Goal: Check status: Check status

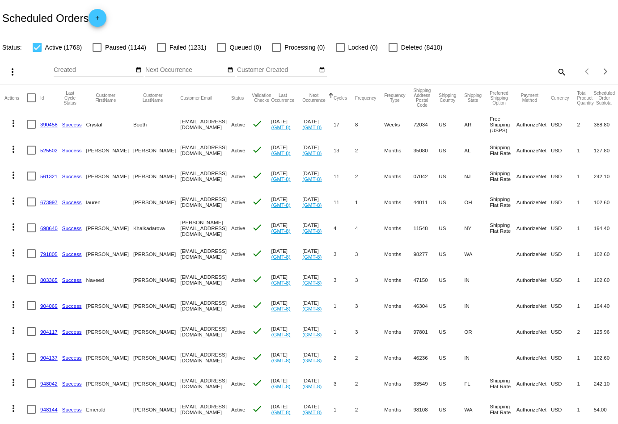
click at [565, 74] on mat-icon "search" at bounding box center [561, 72] width 11 height 14
click at [529, 71] on input "Search" at bounding box center [490, 70] width 154 height 7
paste input "[EMAIL_ADDRESS][DOMAIN_NAME]"
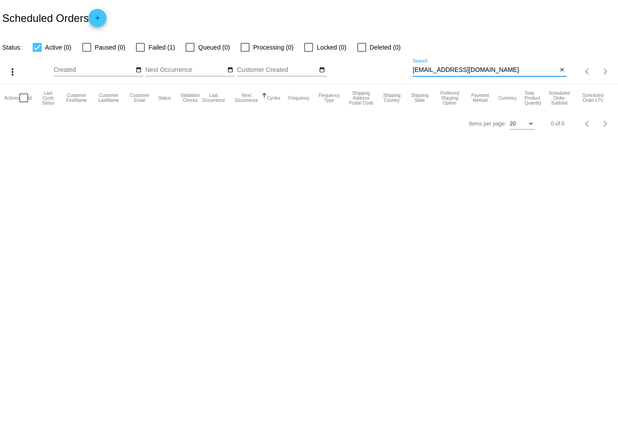
type input "[EMAIL_ADDRESS][DOMAIN_NAME]"
click at [142, 46] on div at bounding box center [140, 47] width 9 height 9
click at [140, 52] on input "Failed (1)" at bounding box center [140, 52] width 0 height 0
checkbox input "true"
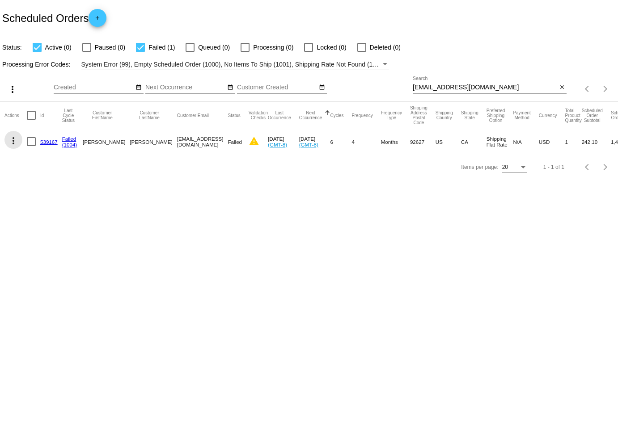
click at [12, 141] on mat-icon "more_vert" at bounding box center [13, 140] width 11 height 11
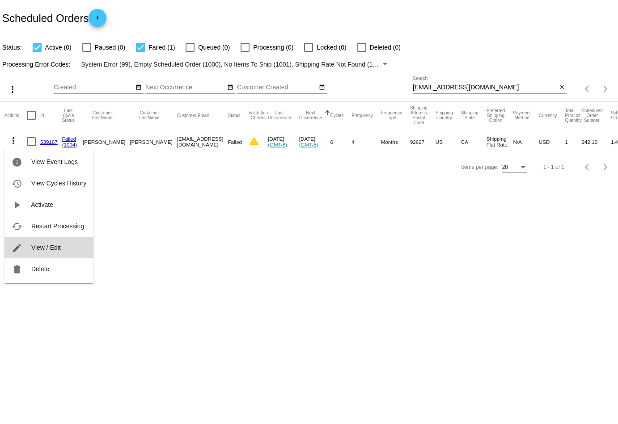
click at [54, 247] on span "View / Edit" at bounding box center [46, 247] width 30 height 7
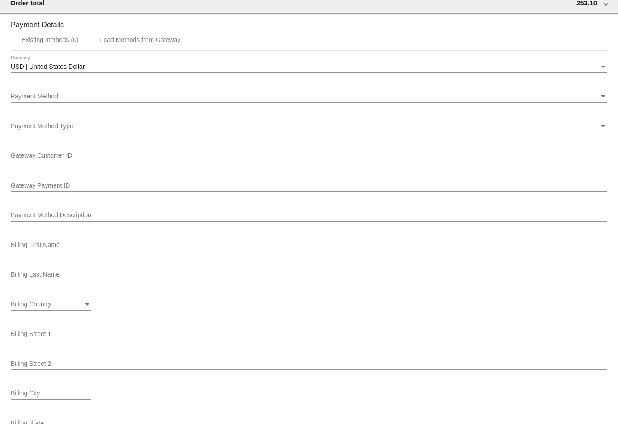
scroll to position [864, 0]
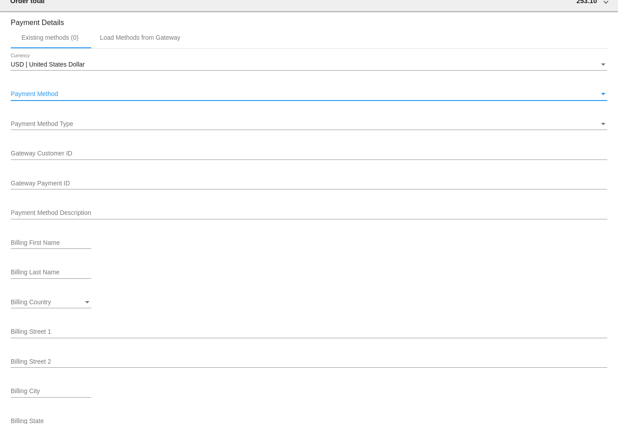
click at [65, 97] on div "Payment Method" at bounding box center [305, 94] width 588 height 7
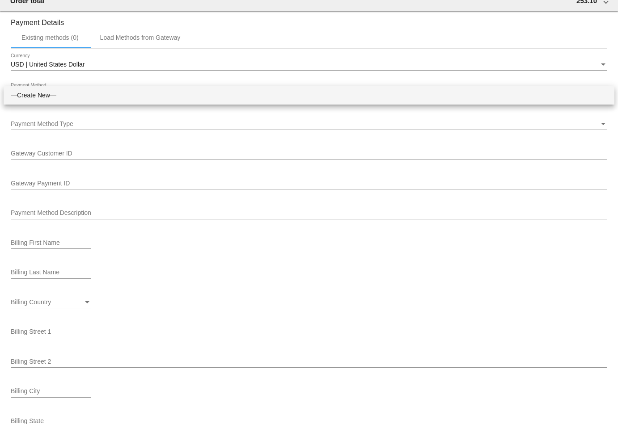
click at [192, 2] on div at bounding box center [309, 212] width 618 height 424
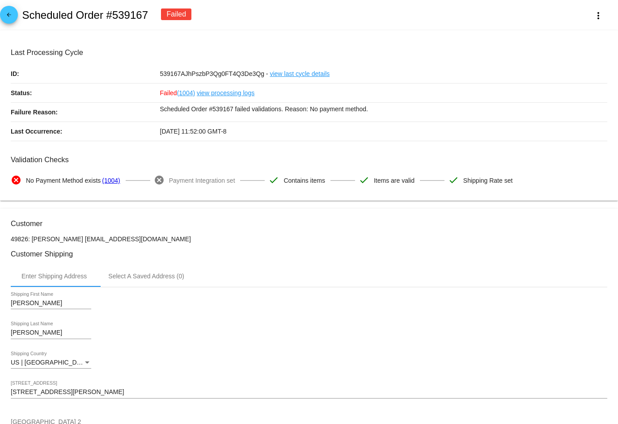
scroll to position [0, 0]
click at [9, 20] on mat-icon "arrow_back" at bounding box center [9, 17] width 11 height 11
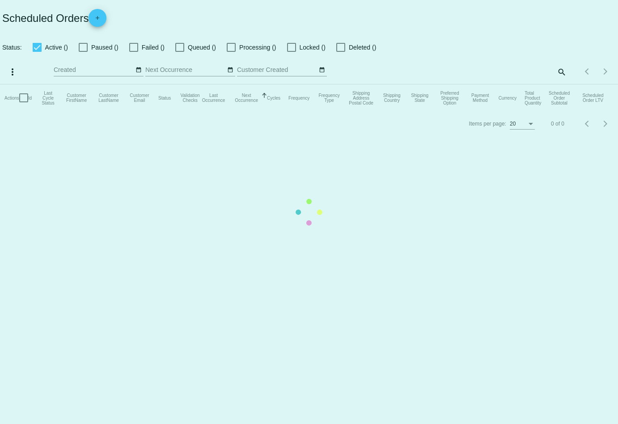
checkbox input "true"
